Goal: Task Accomplishment & Management: Manage account settings

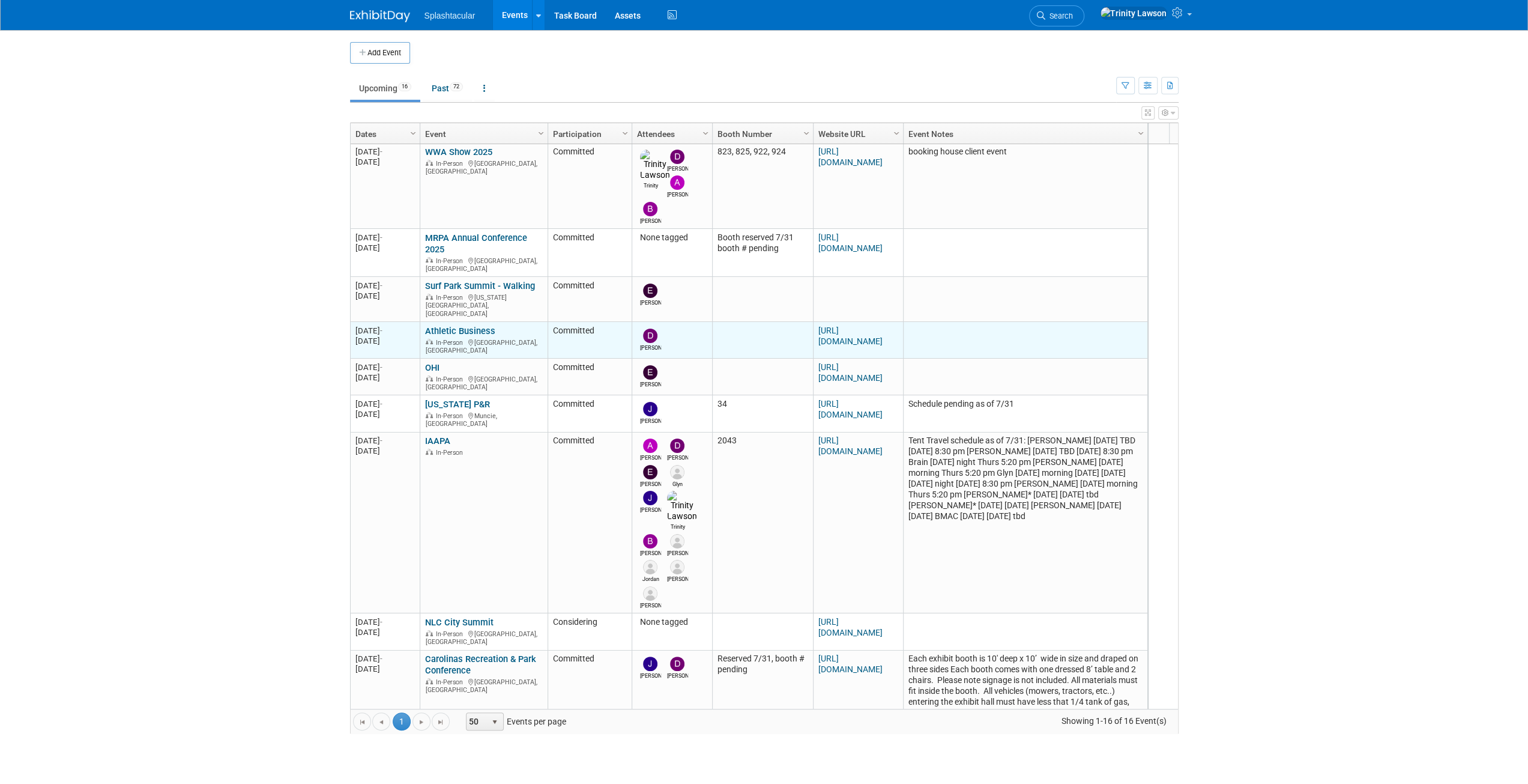
scroll to position [389, 0]
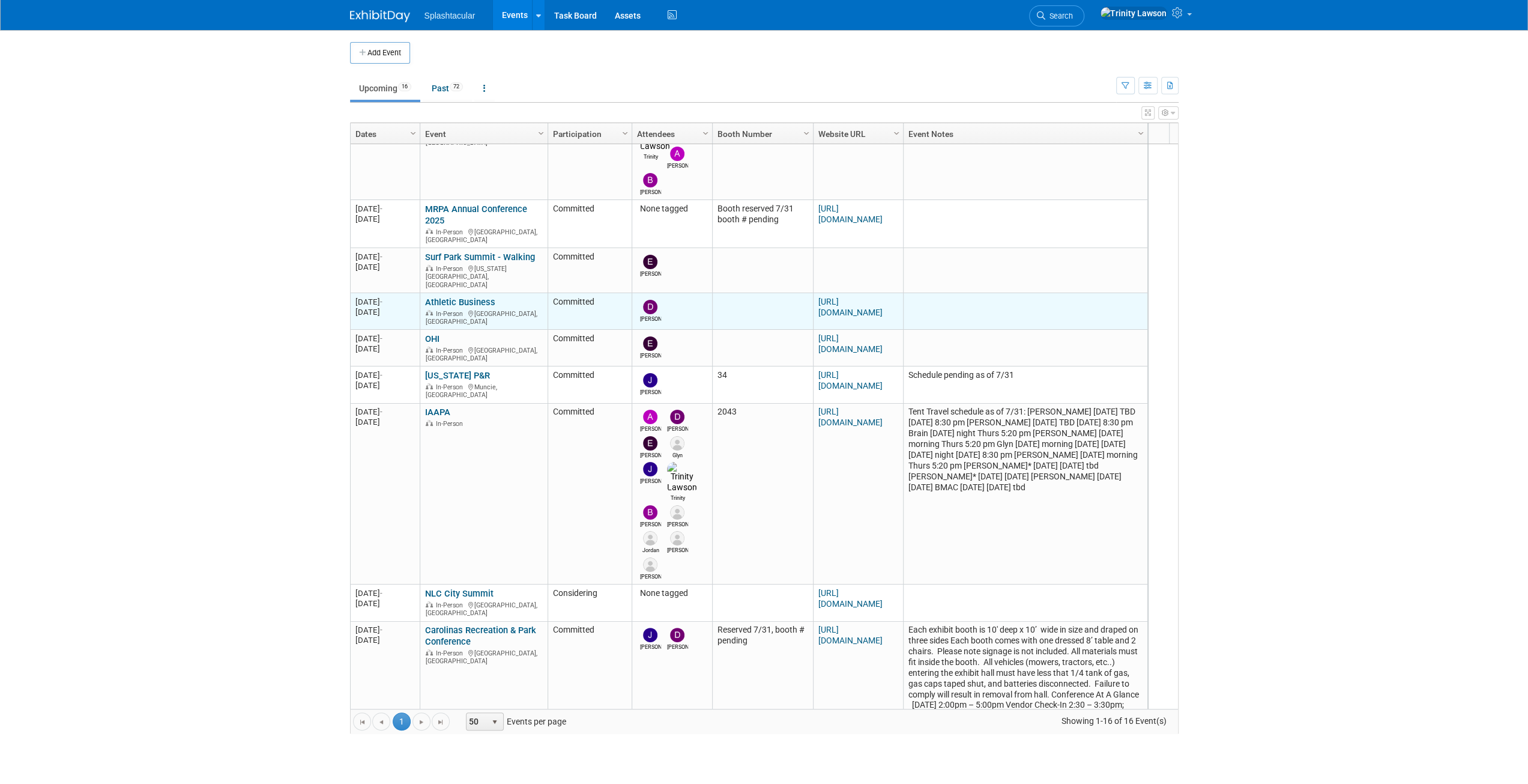
click at [461, 297] on link "Athletic Business" at bounding box center [460, 302] width 70 height 11
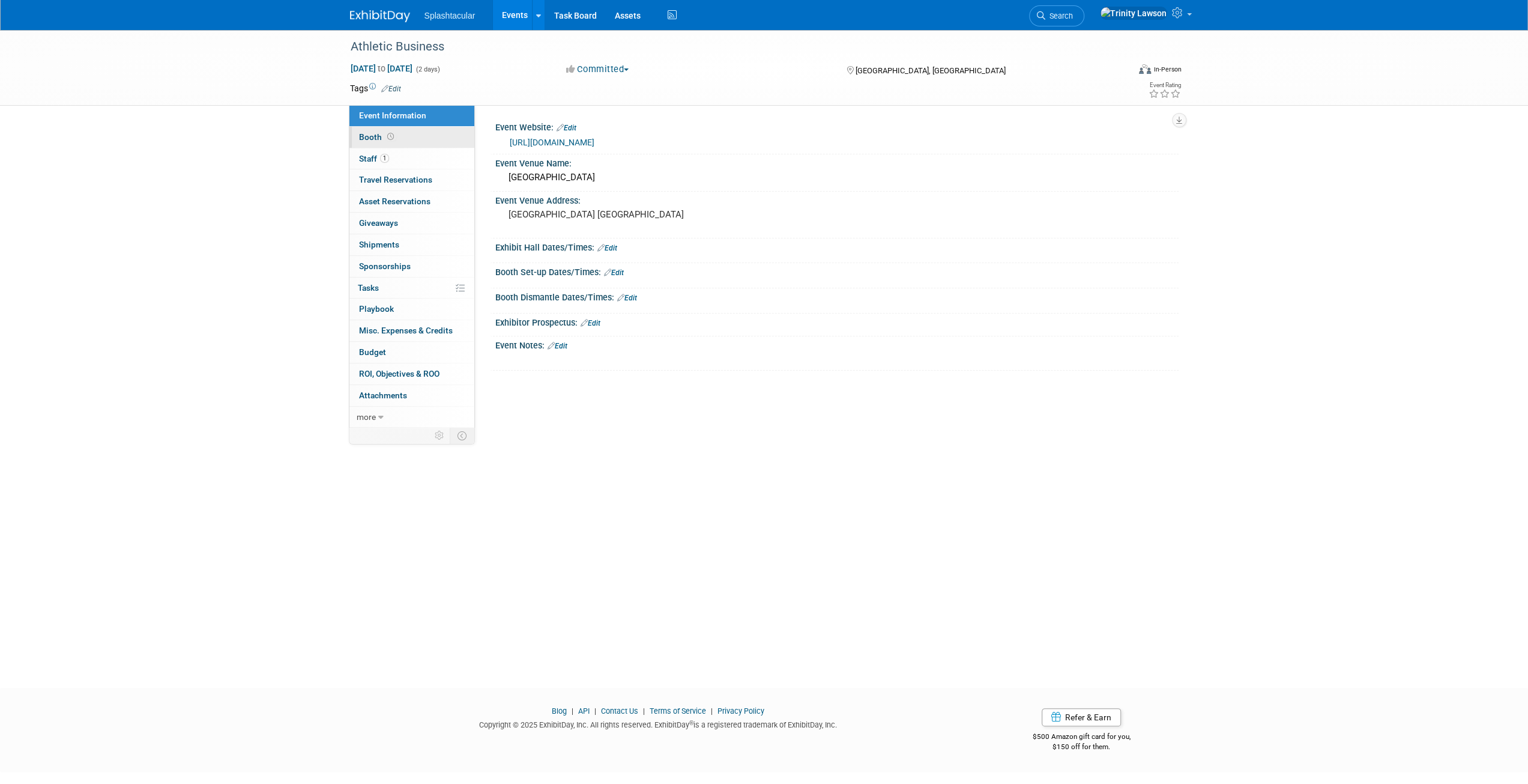
click at [441, 137] on link "Booth" at bounding box center [412, 137] width 125 height 21
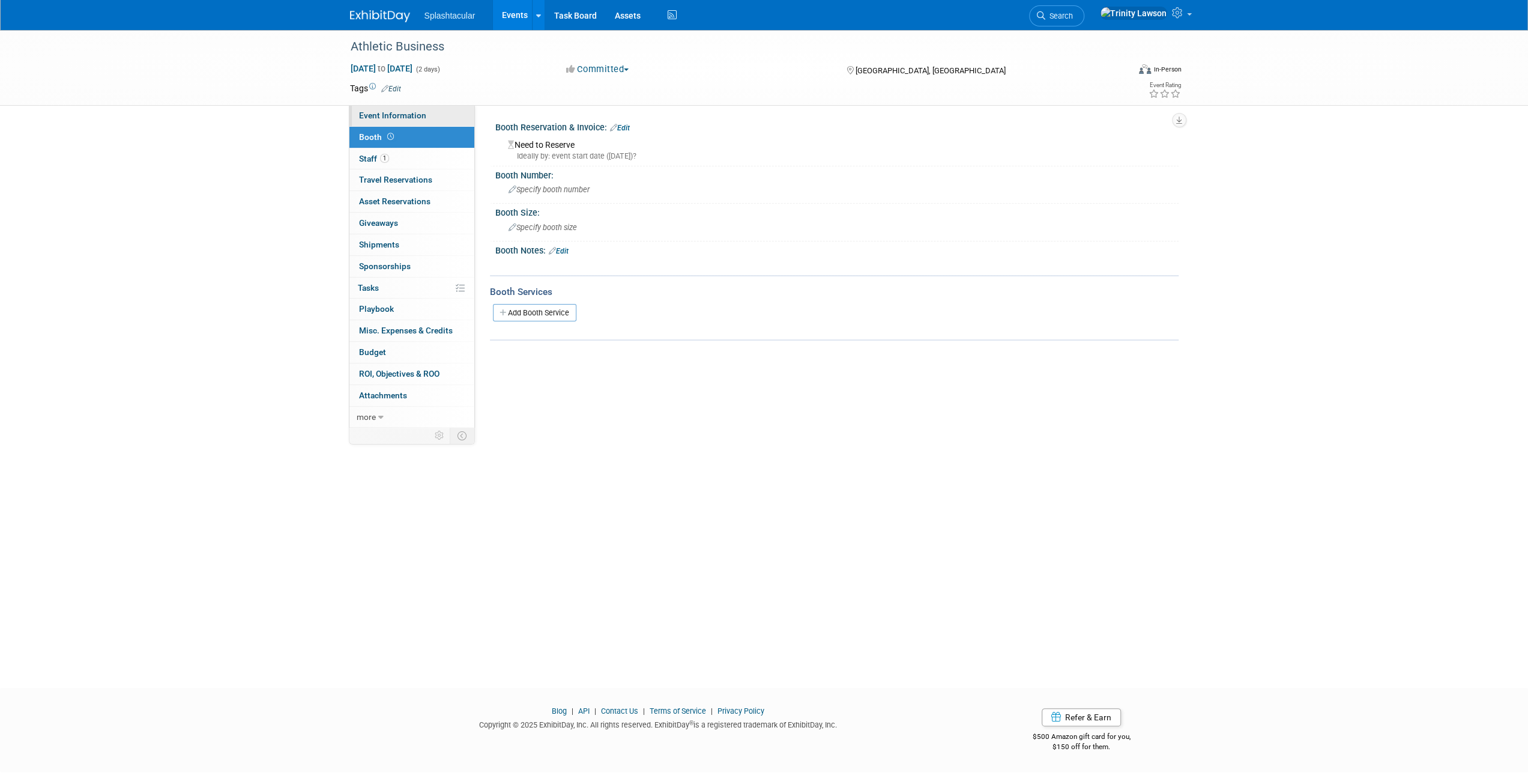
click at [445, 121] on link "Event Information" at bounding box center [412, 116] width 125 height 21
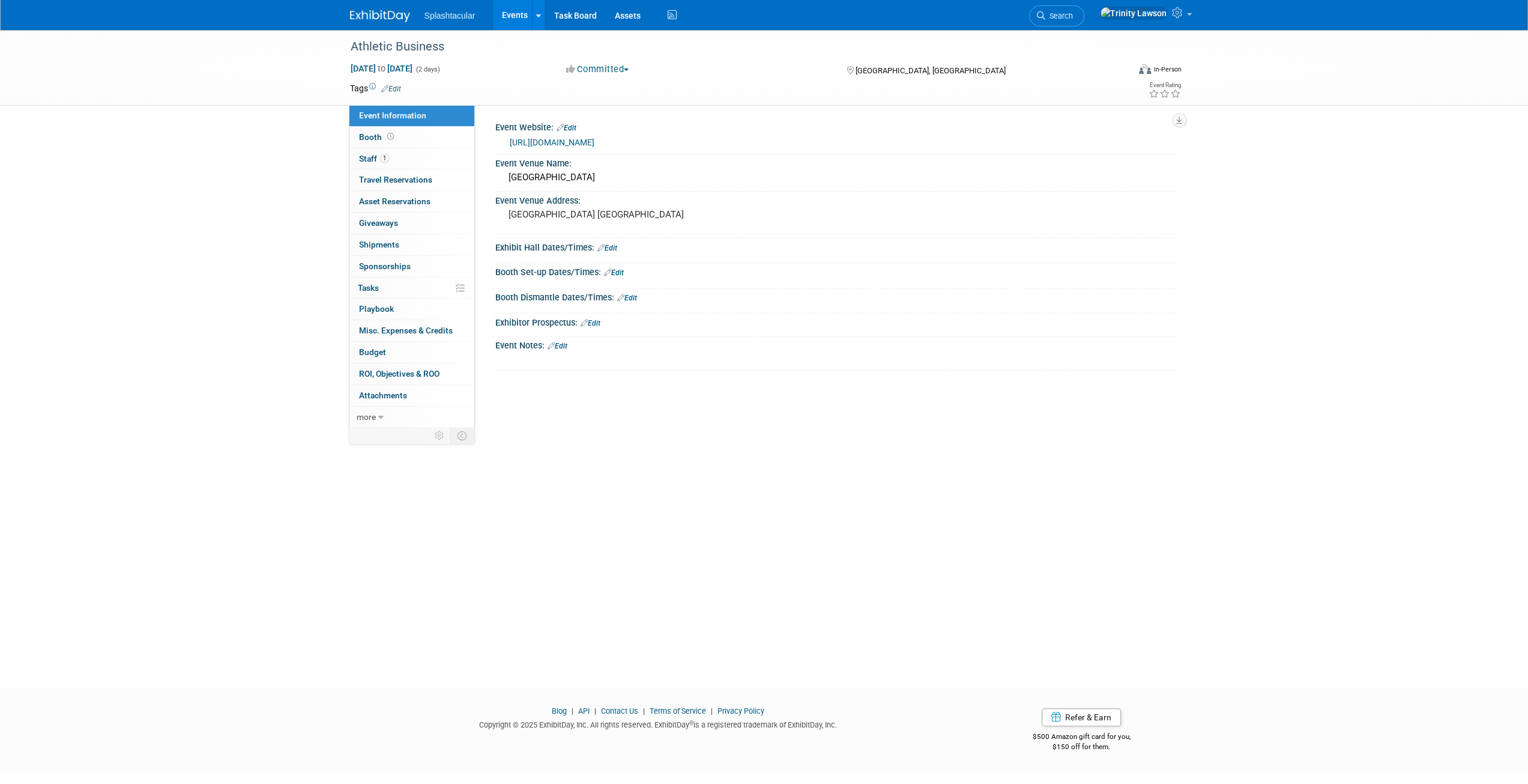
click at [517, 16] on link "Events" at bounding box center [515, 15] width 44 height 30
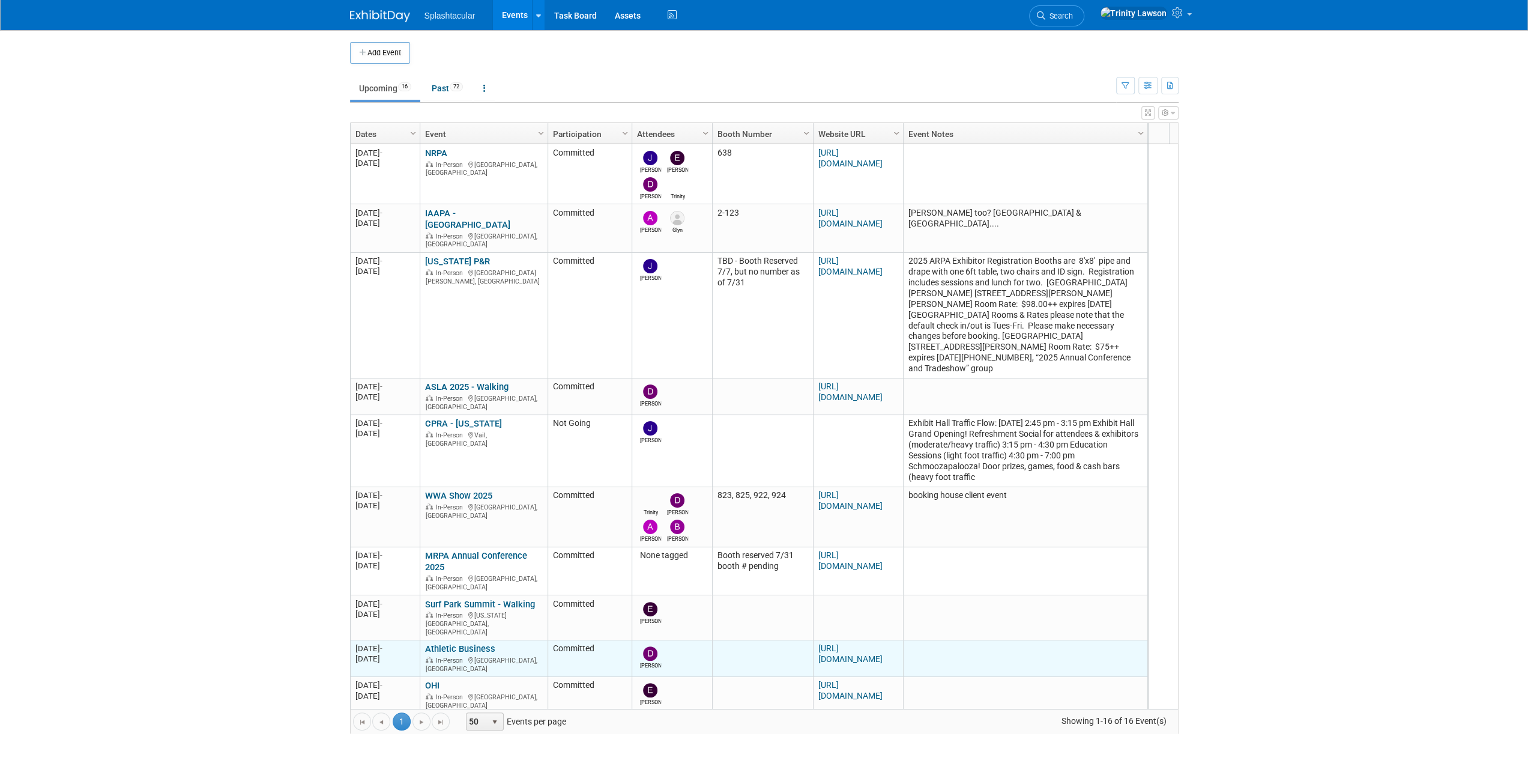
click at [452, 643] on link "Athletic Business" at bounding box center [460, 648] width 70 height 11
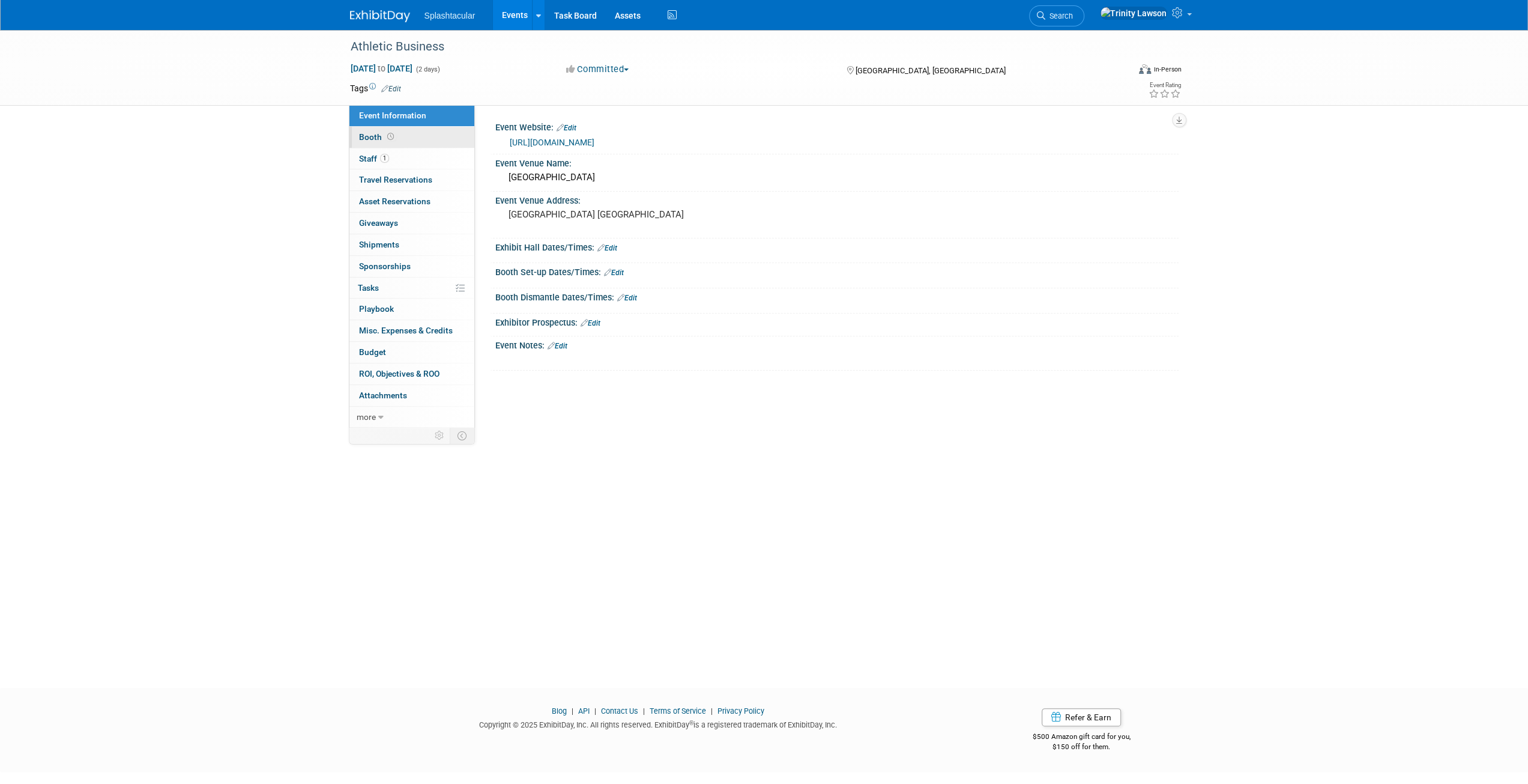
click at [412, 131] on link "Booth" at bounding box center [412, 137] width 125 height 21
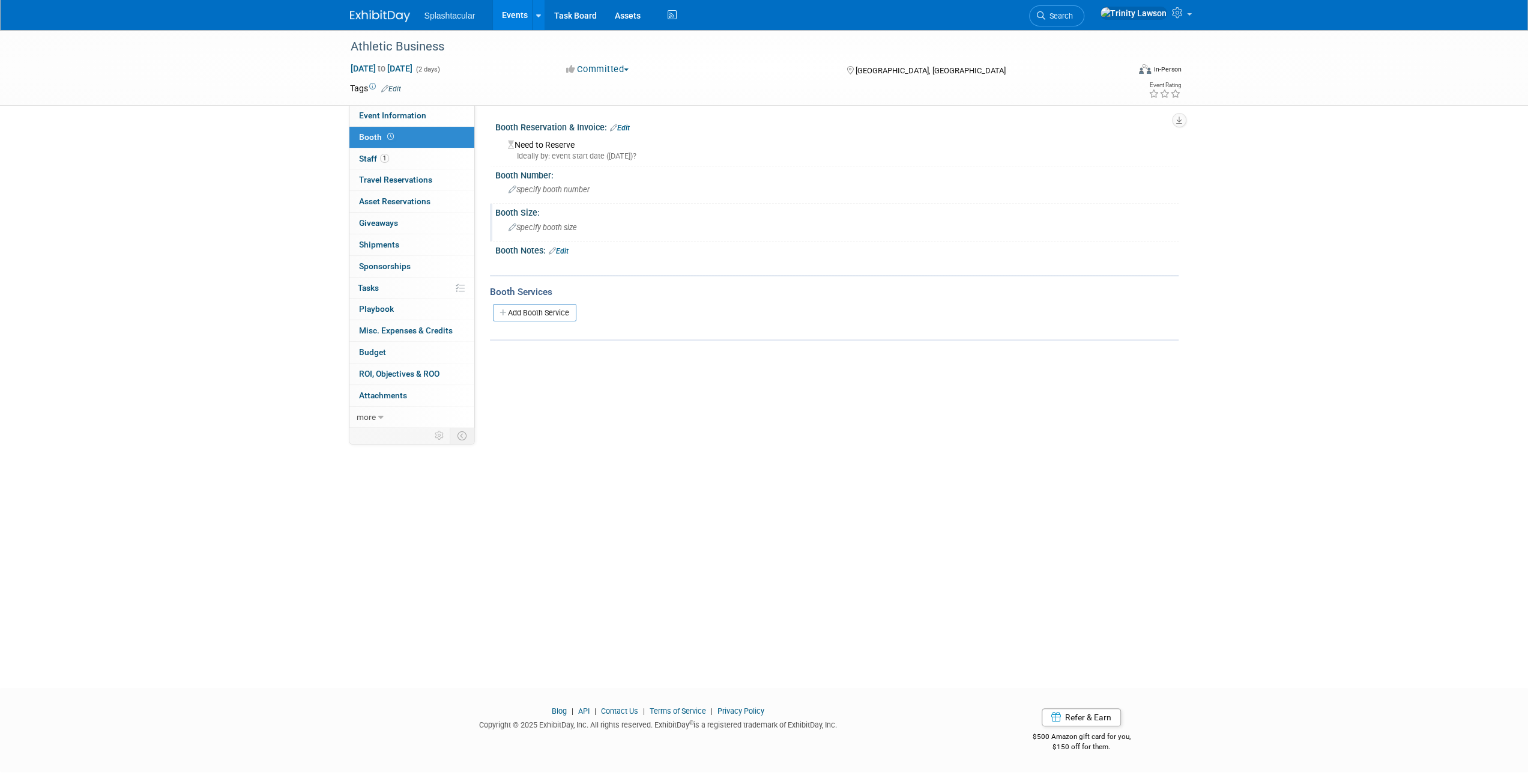
click at [548, 221] on div "Specify booth size" at bounding box center [837, 227] width 665 height 19
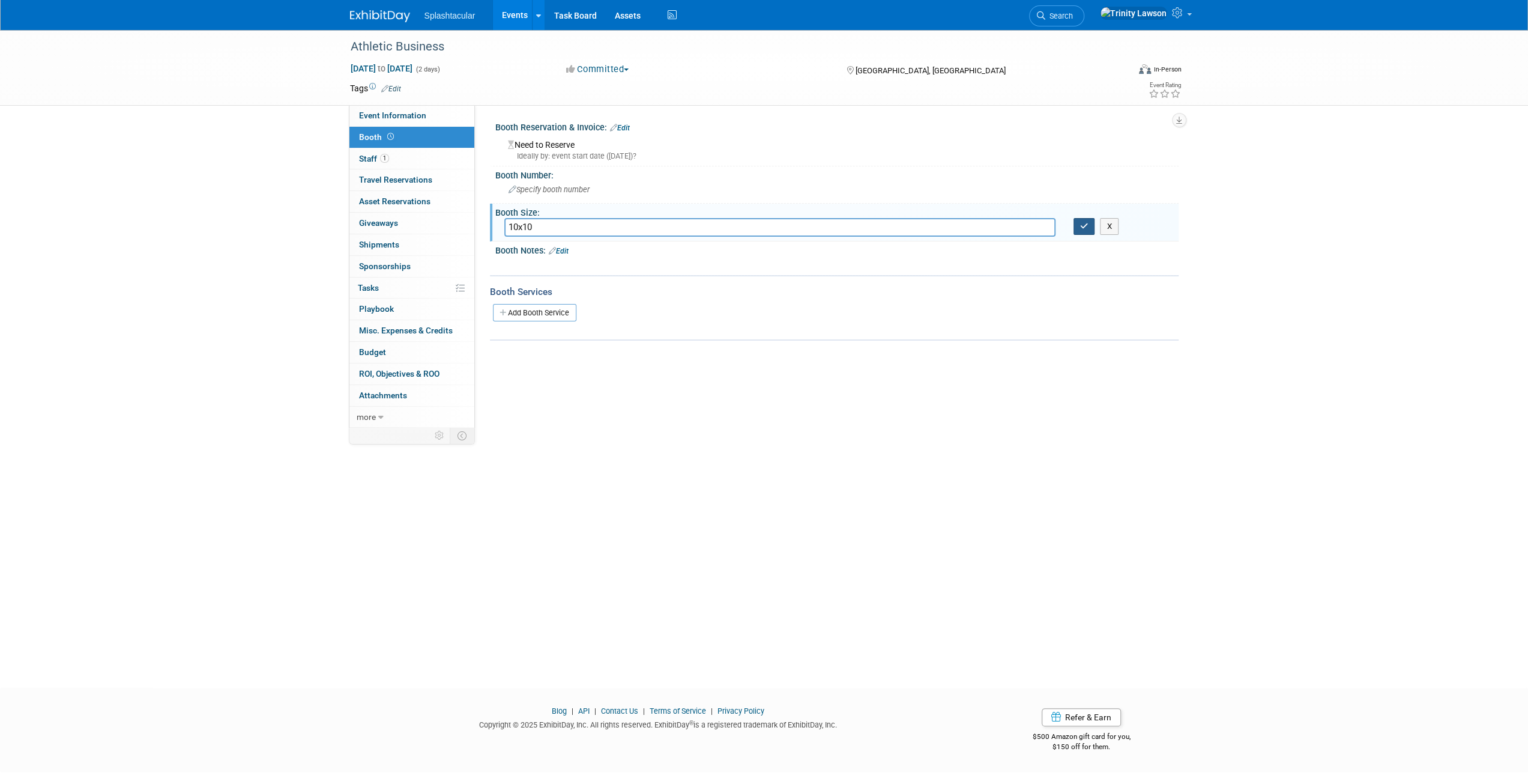
type input "10x10"
click at [1078, 220] on button "button" at bounding box center [1085, 227] width 22 height 17
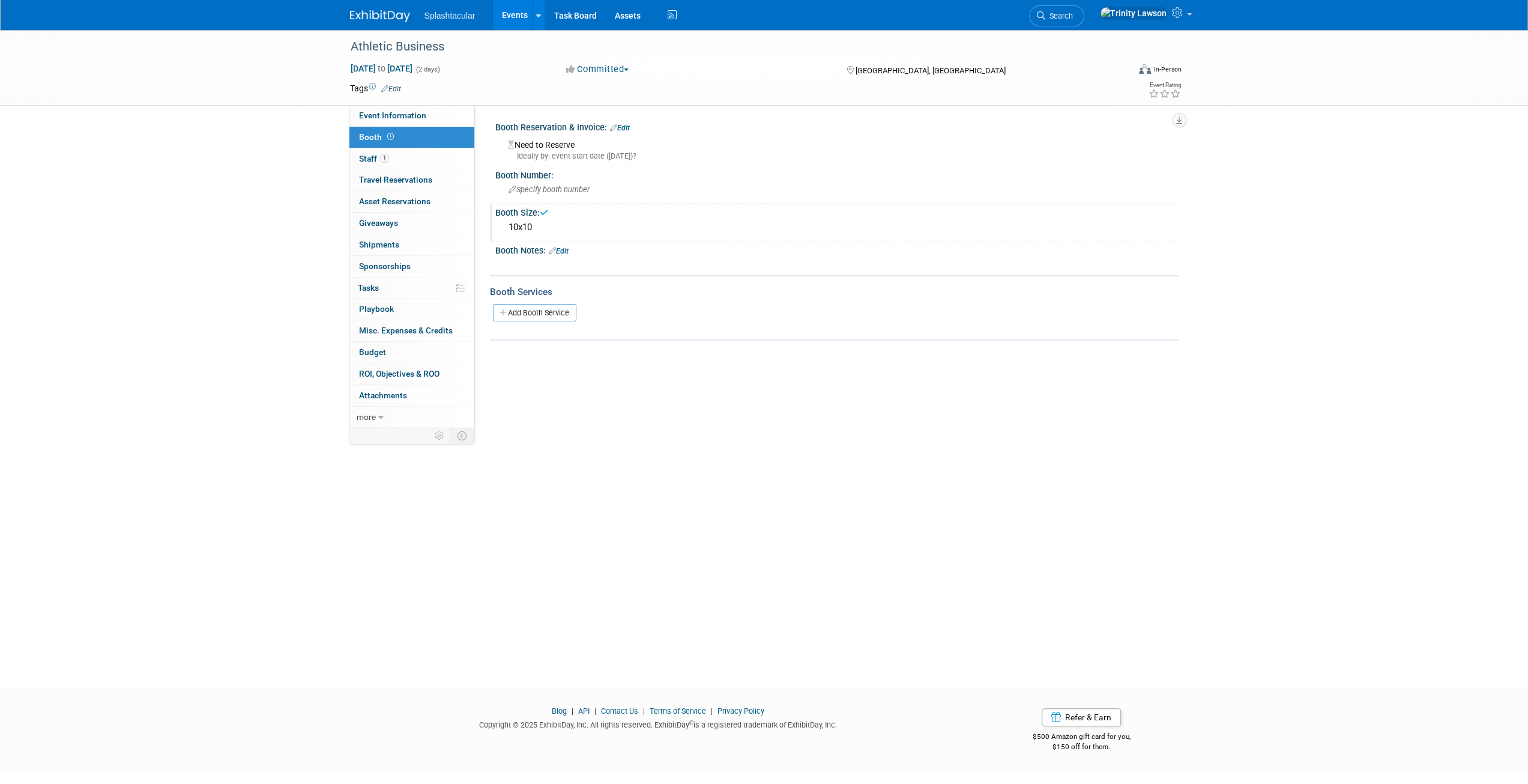
click at [629, 127] on link "Edit" at bounding box center [620, 128] width 20 height 8
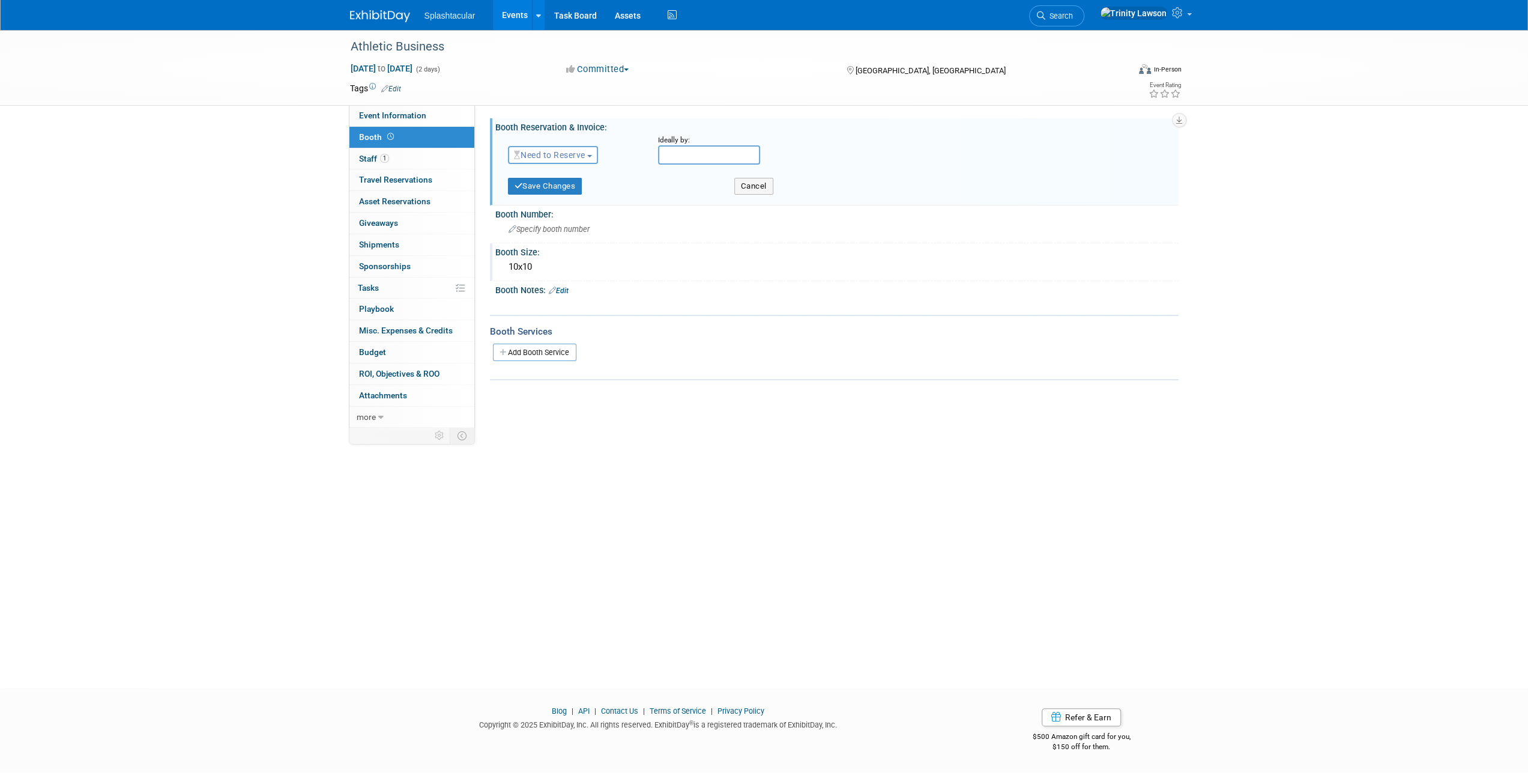
click at [526, 155] on span "Need to Reserve" at bounding box center [550, 155] width 72 height 10
click at [549, 190] on link "Reserved" at bounding box center [573, 192] width 128 height 17
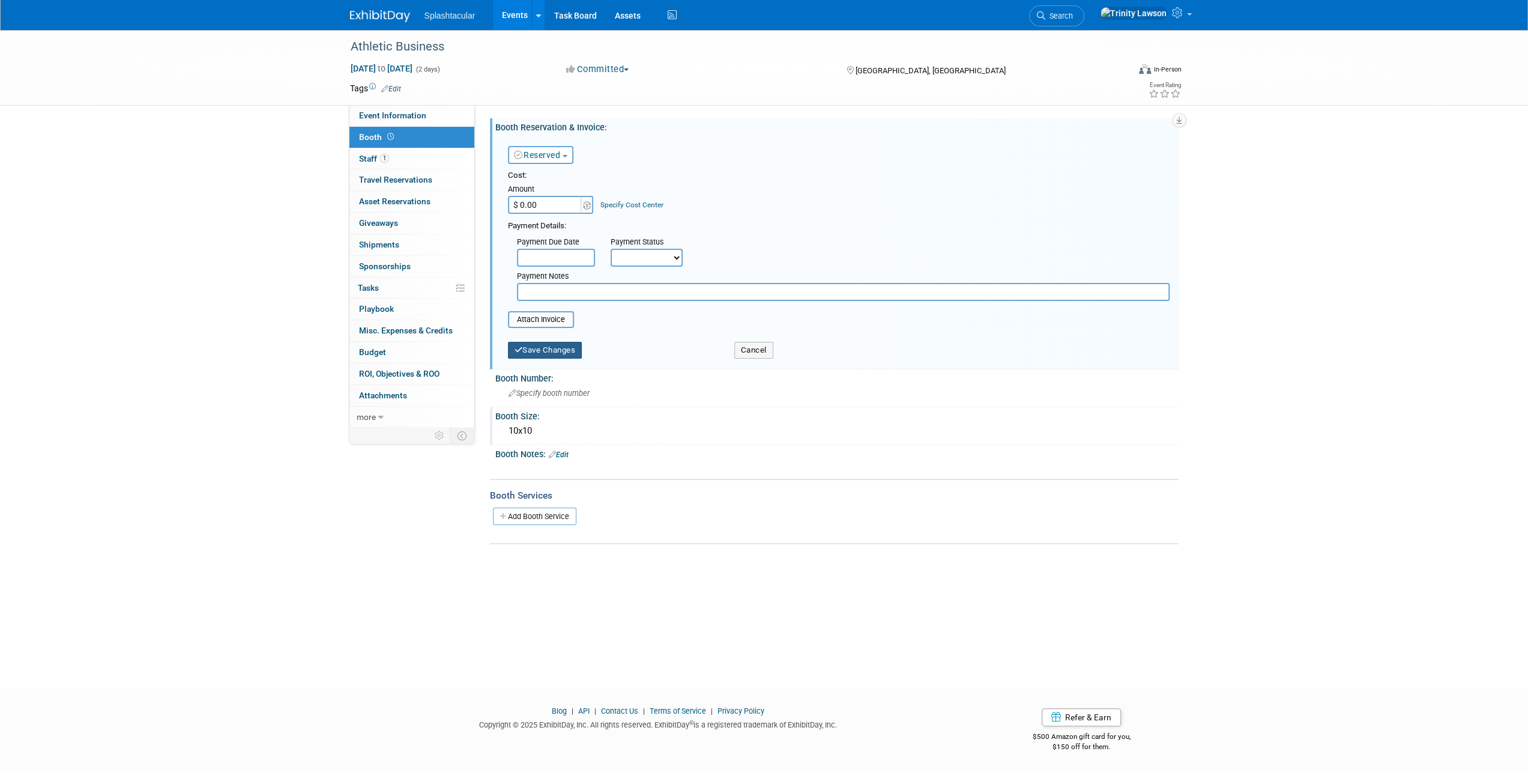
click at [545, 351] on button "Save Changes" at bounding box center [545, 350] width 75 height 17
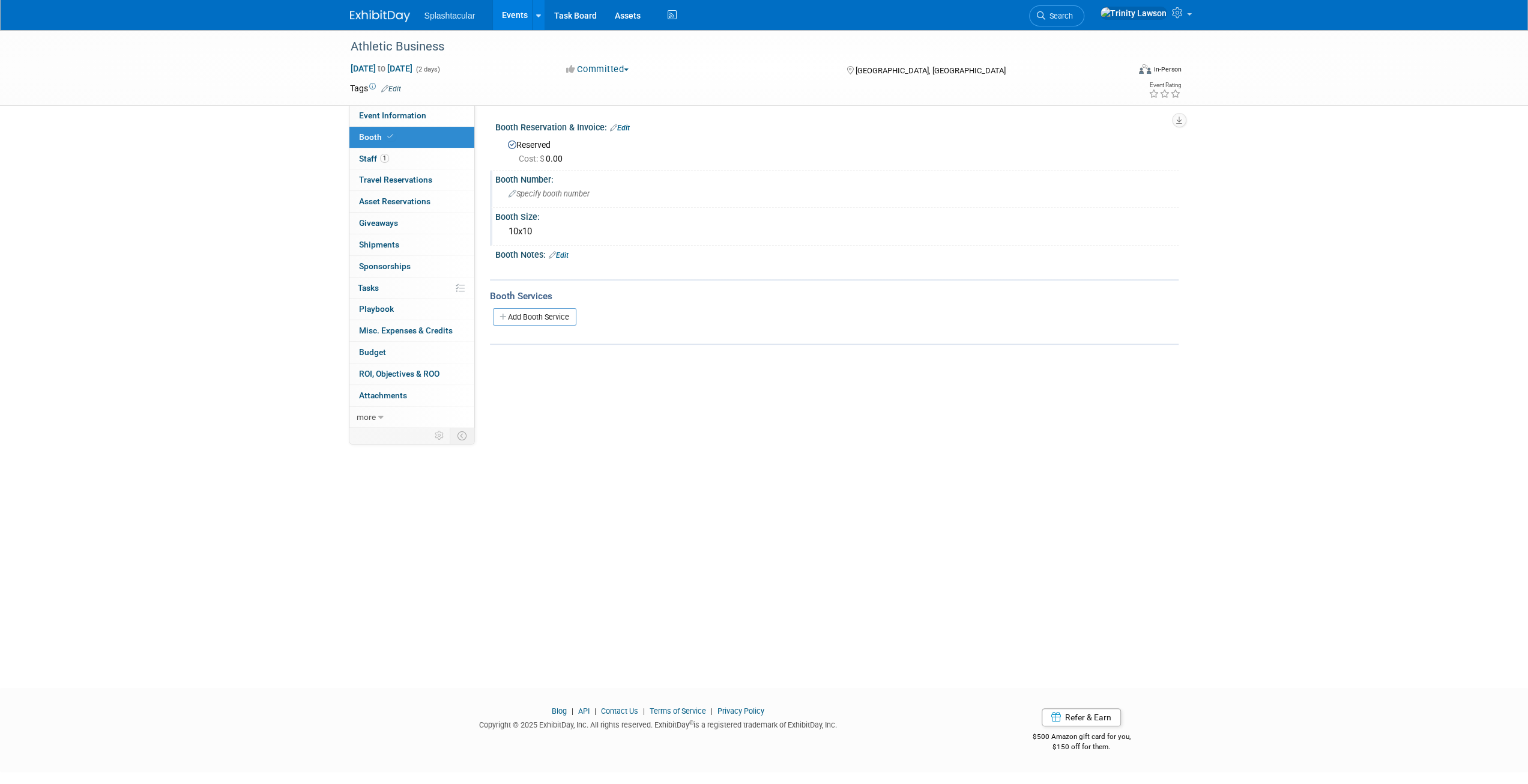
click at [611, 192] on div "Specify booth number" at bounding box center [837, 193] width 665 height 19
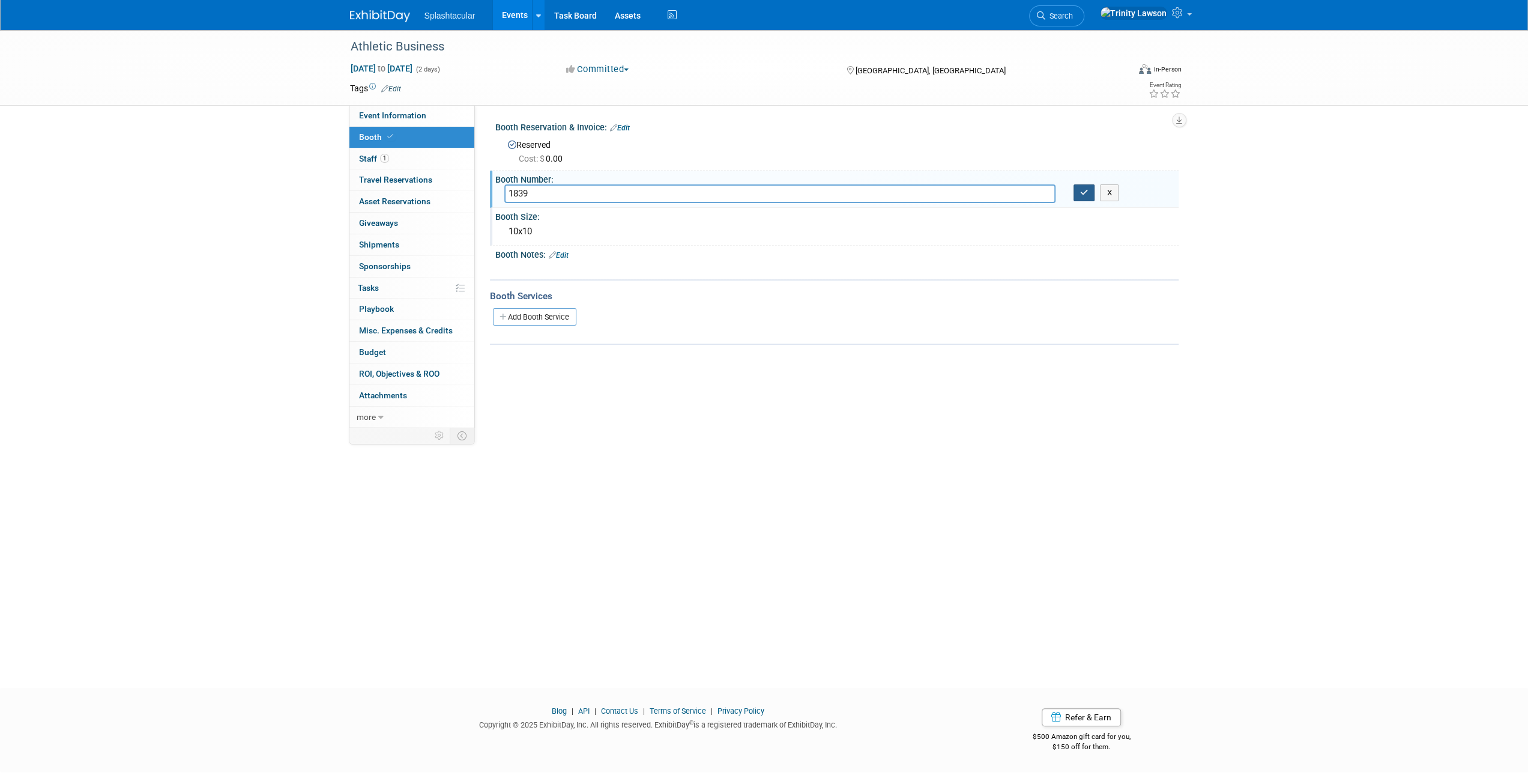
type input "1839"
click at [1083, 192] on icon "button" at bounding box center [1084, 193] width 8 height 8
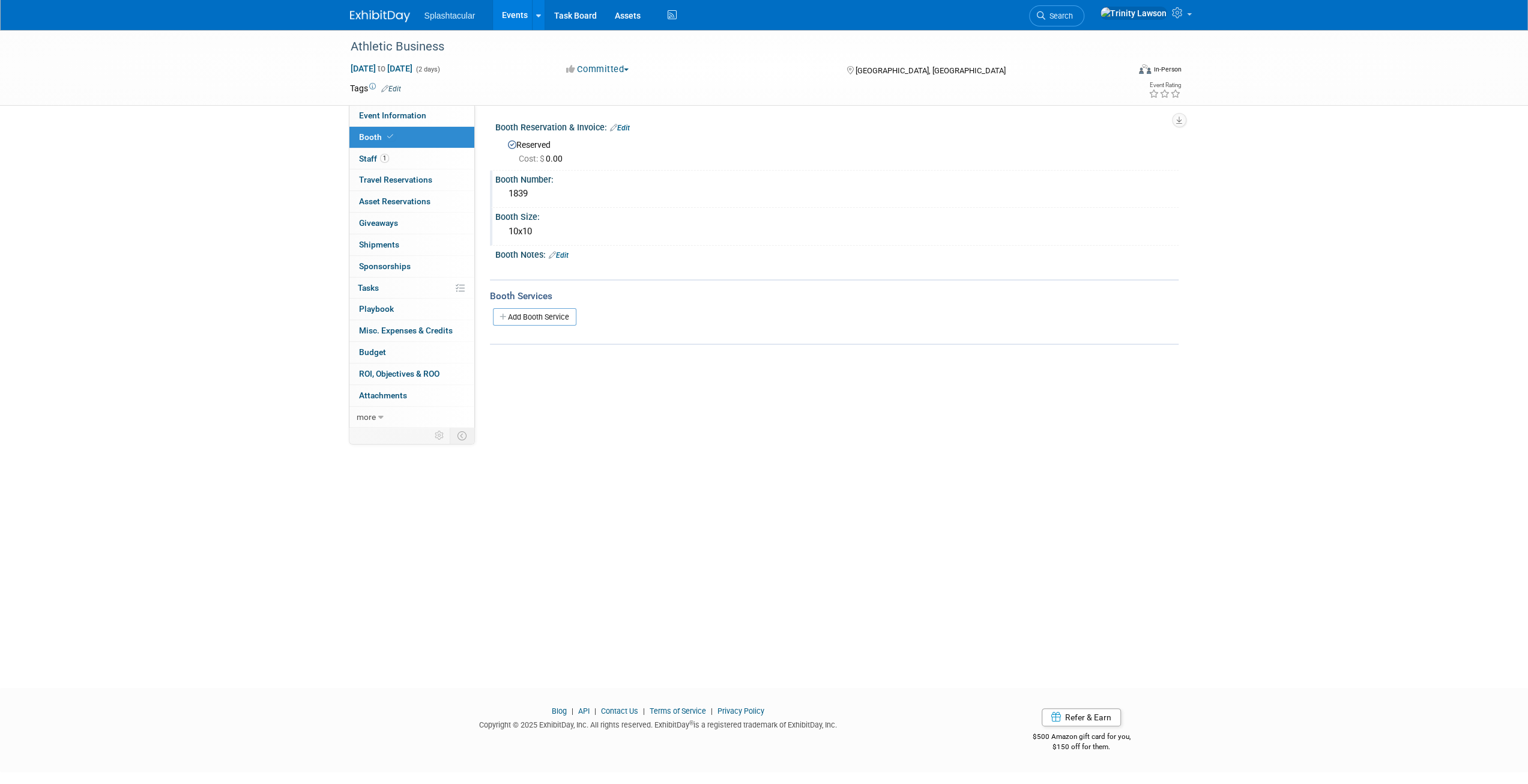
click at [525, 13] on link "Events" at bounding box center [515, 15] width 44 height 30
